Goal: Navigation & Orientation: Find specific page/section

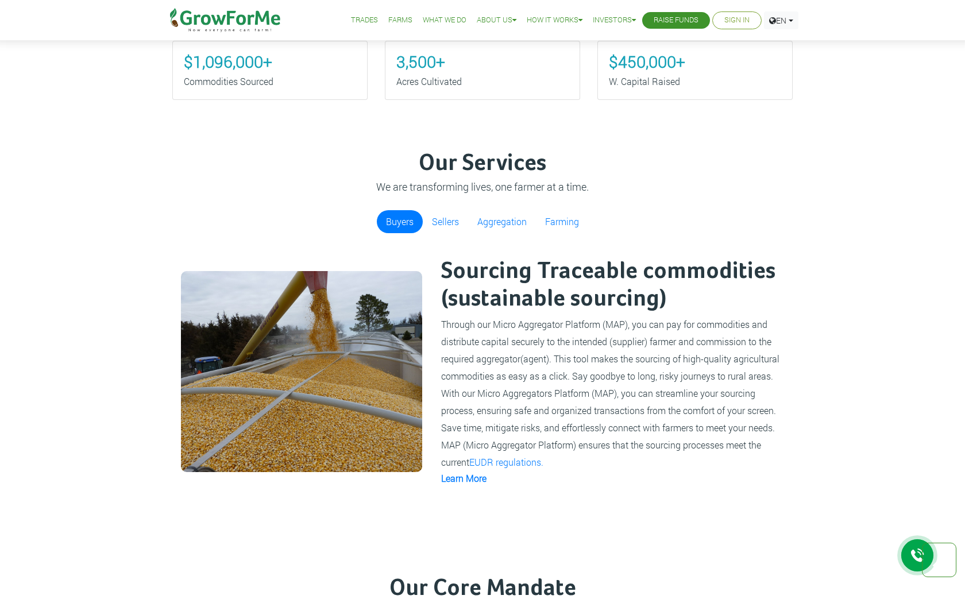
scroll to position [811, 0]
click at [555, 221] on link "Farming" at bounding box center [562, 221] width 52 height 23
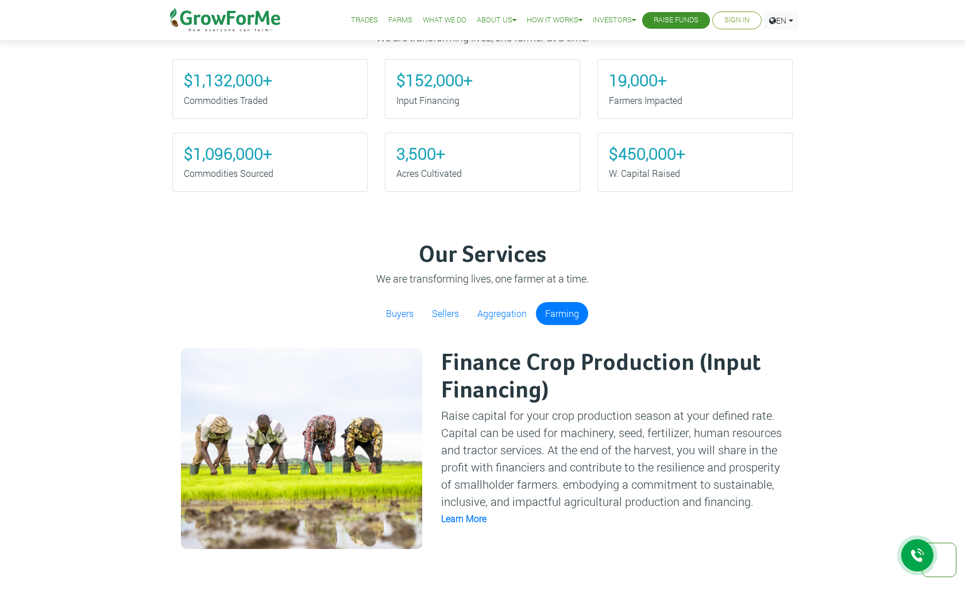
scroll to position [719, 0]
click at [511, 316] on link "Aggregation" at bounding box center [502, 313] width 68 height 23
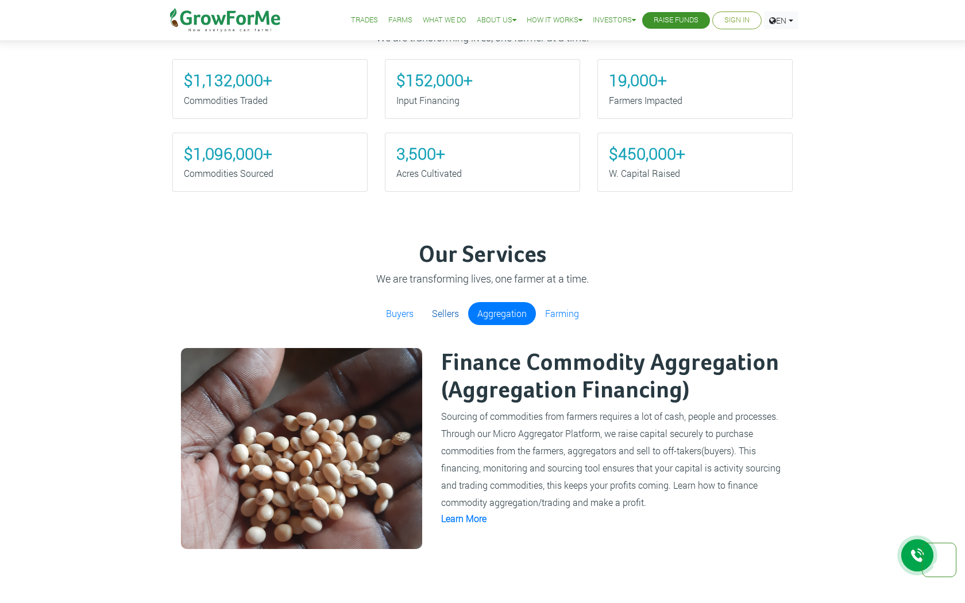
click at [440, 313] on link "Sellers" at bounding box center [445, 313] width 45 height 23
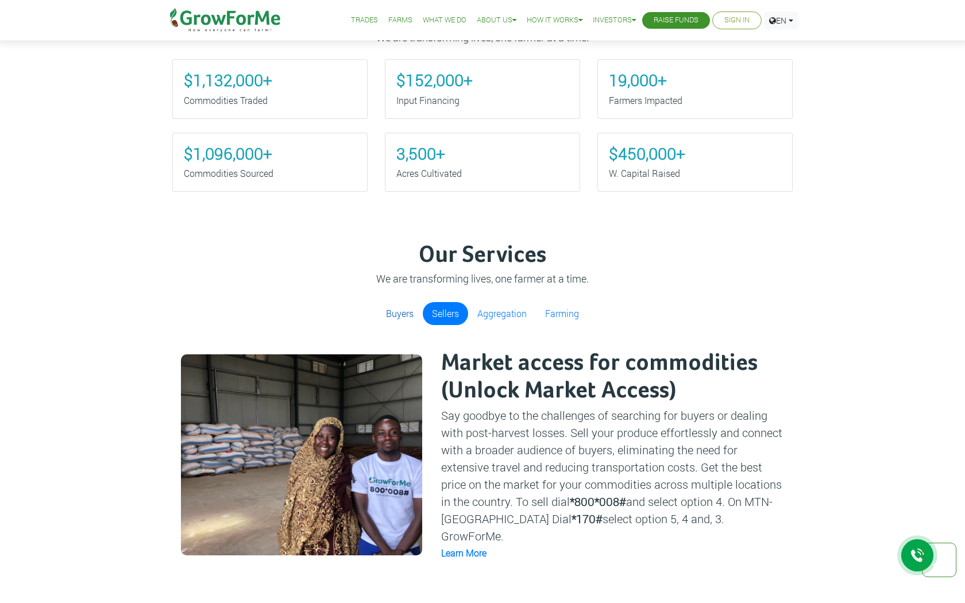
click at [403, 317] on link "Buyers" at bounding box center [400, 313] width 46 height 23
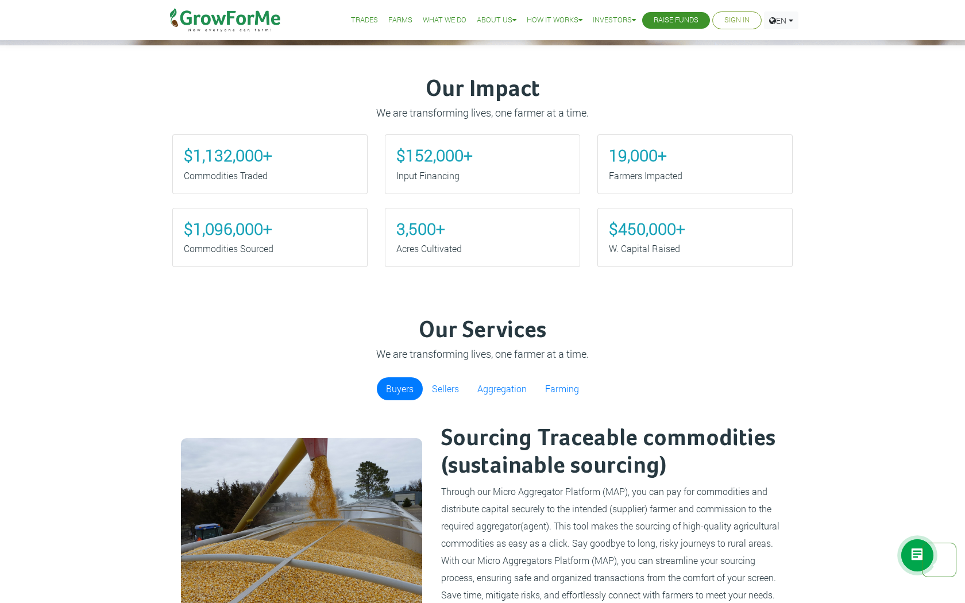
scroll to position [572, 0]
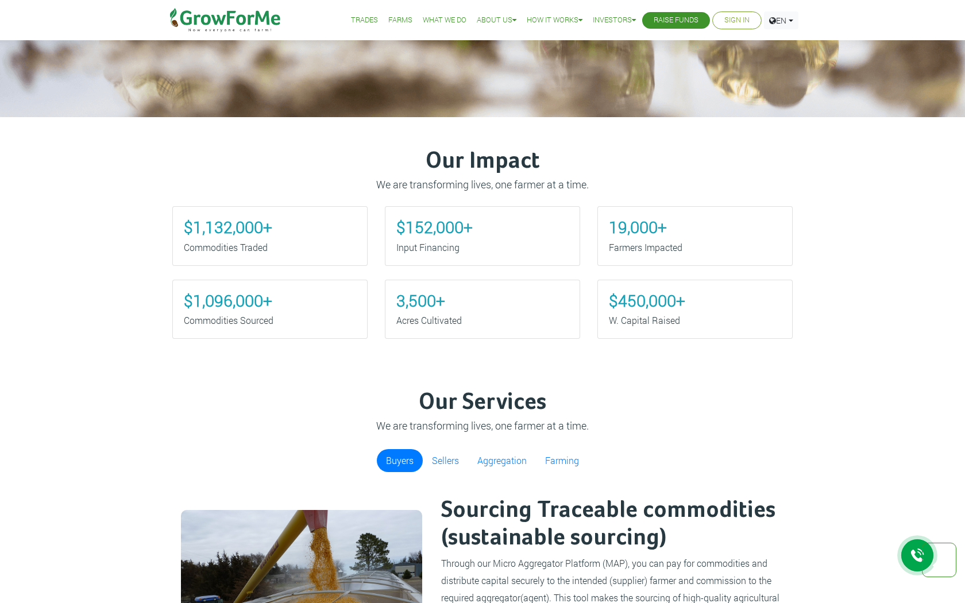
click at [740, 21] on link "Sign In" at bounding box center [737, 20] width 25 height 12
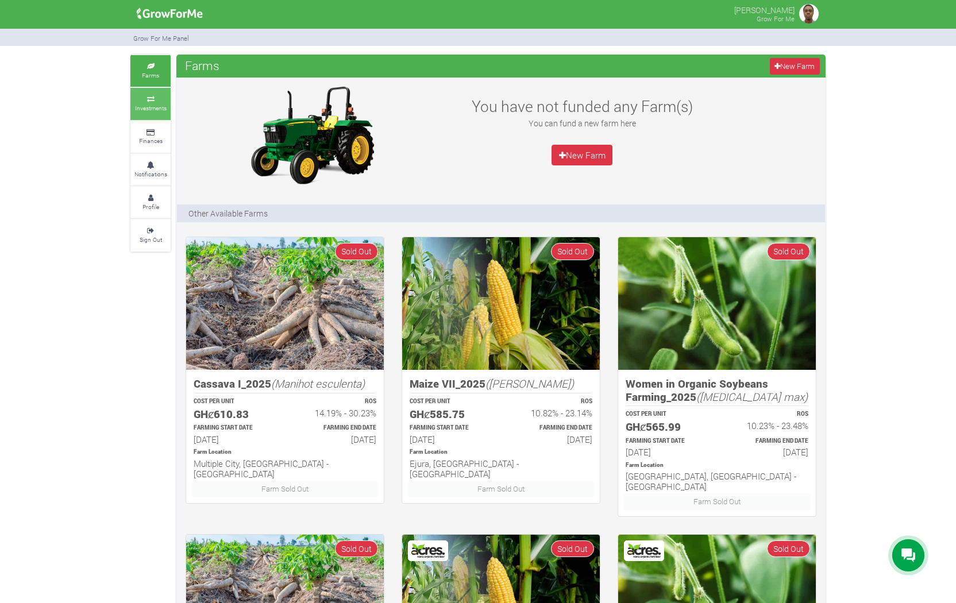
click at [157, 108] on small "Investments" at bounding box center [151, 108] width 32 height 8
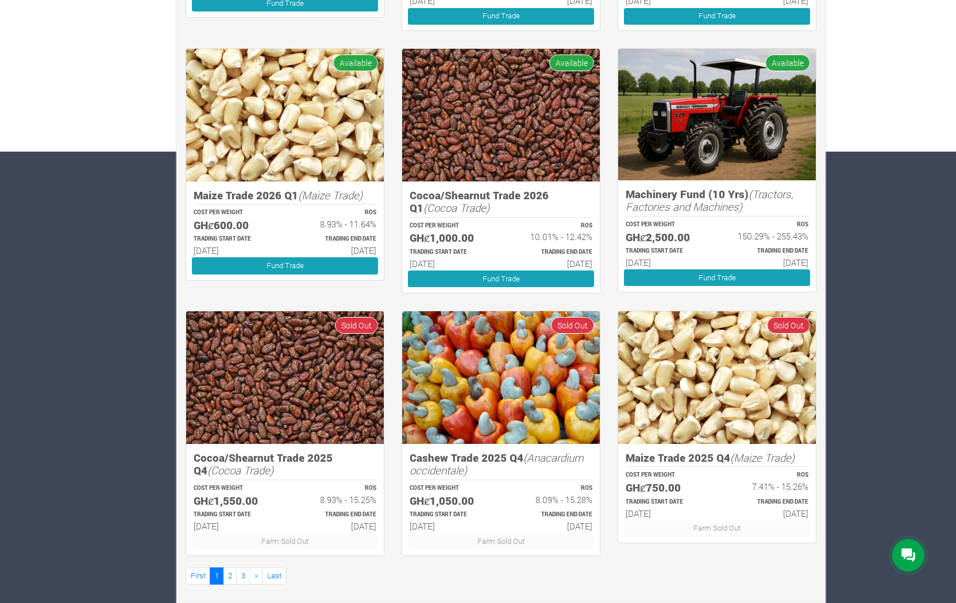
scroll to position [451, 0]
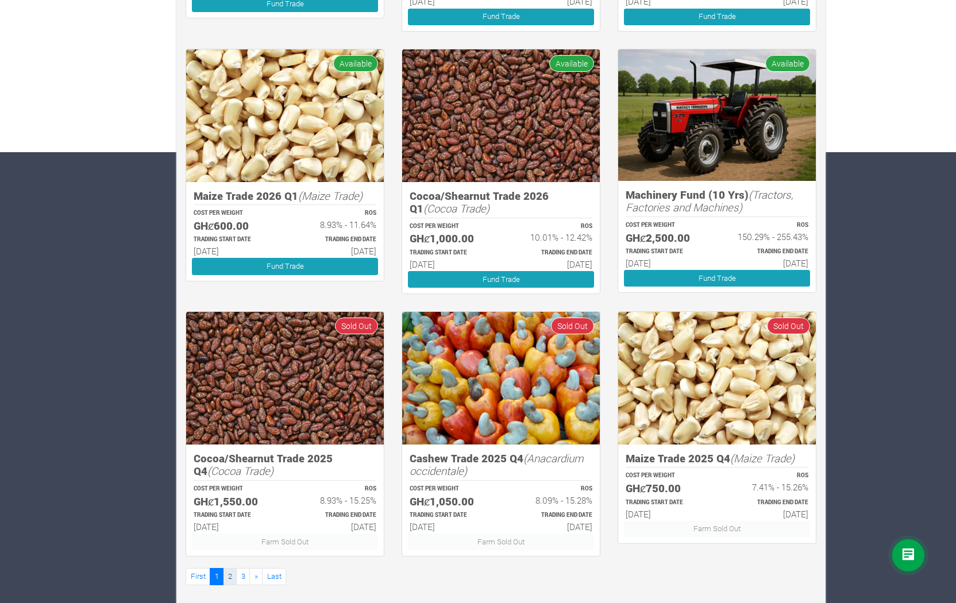
click at [231, 568] on link "2" at bounding box center [230, 576] width 14 height 17
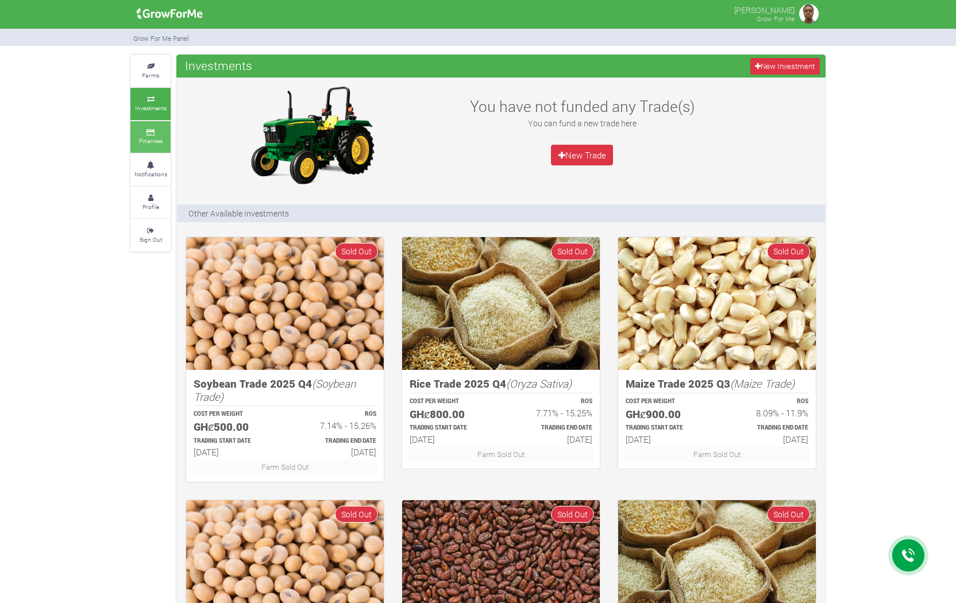
click at [135, 130] on icon at bounding box center [150, 133] width 34 height 6
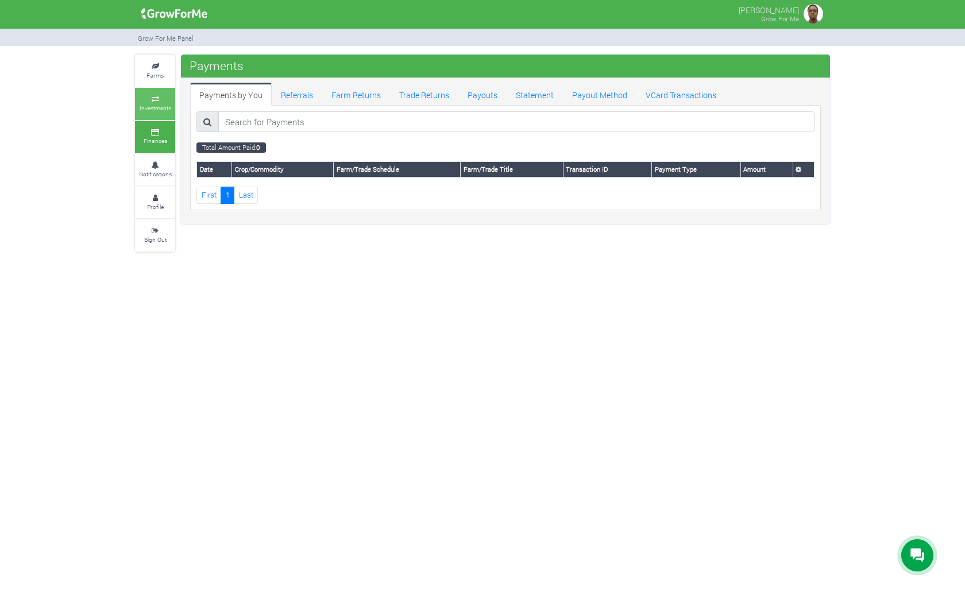
click at [161, 98] on icon at bounding box center [155, 100] width 34 height 6
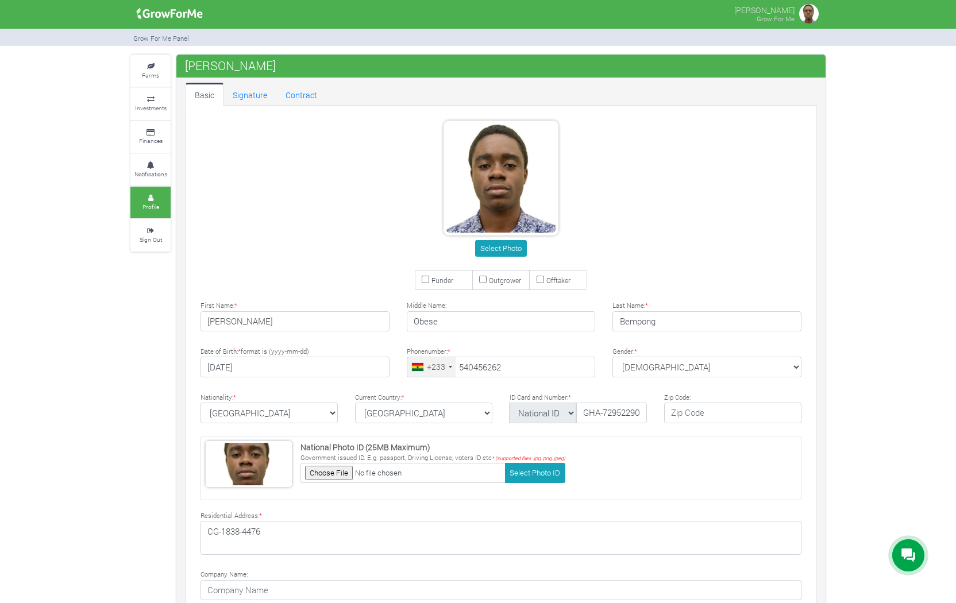
type input "54 045 6262"
click at [152, 104] on small "Investments" at bounding box center [151, 108] width 32 height 8
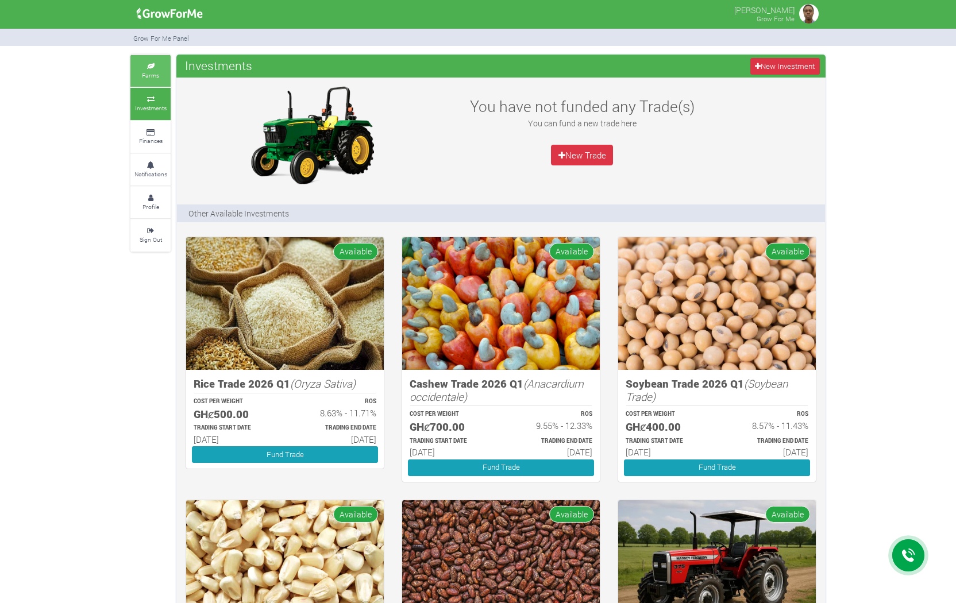
click at [165, 61] on link "Farms" at bounding box center [150, 71] width 40 height 32
